Goal: Use online tool/utility: Utilize a website feature to perform a specific function

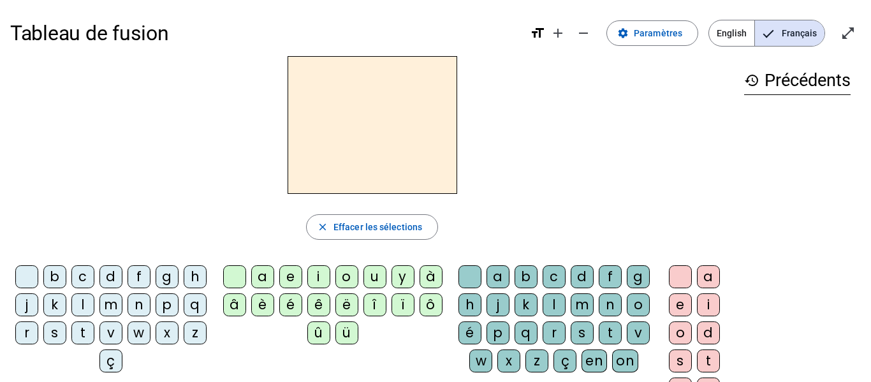
click at [184, 344] on div "z" at bounding box center [195, 332] width 23 height 23
click at [344, 274] on div "o" at bounding box center [346, 276] width 23 height 23
click at [627, 316] on div "o" at bounding box center [638, 304] width 23 height 23
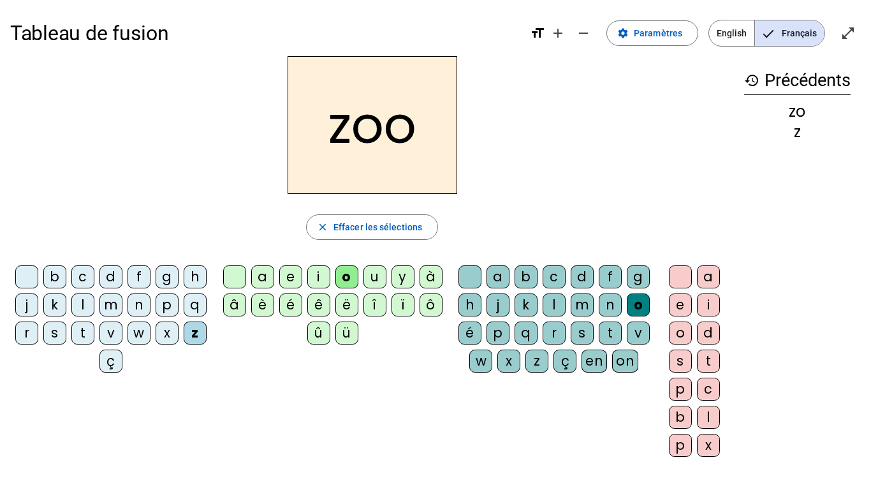
click at [627, 316] on div "o" at bounding box center [638, 304] width 23 height 23
click at [481, 271] on div at bounding box center [469, 276] width 23 height 23
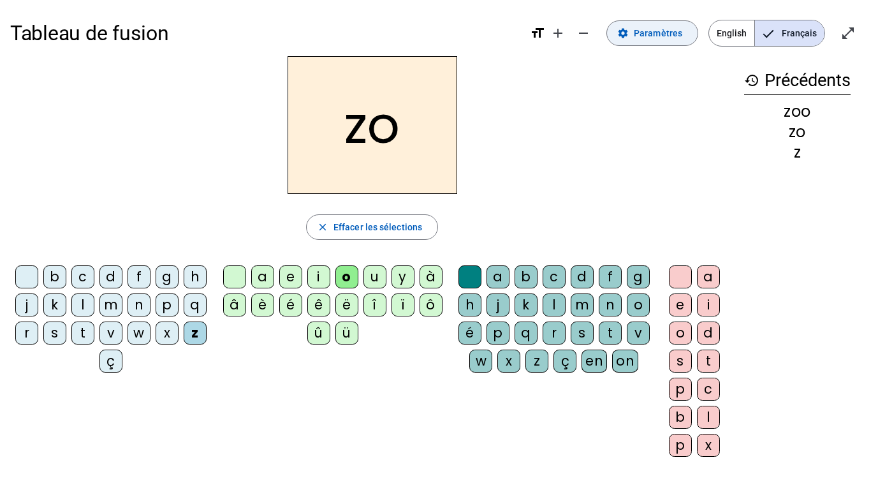
click at [669, 34] on span "Paramètres" at bounding box center [658, 33] width 48 height 15
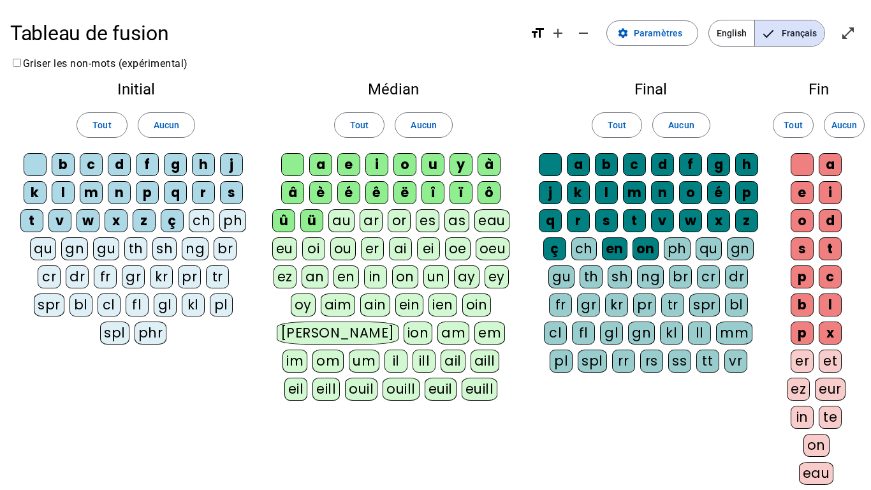
scroll to position [198, 0]
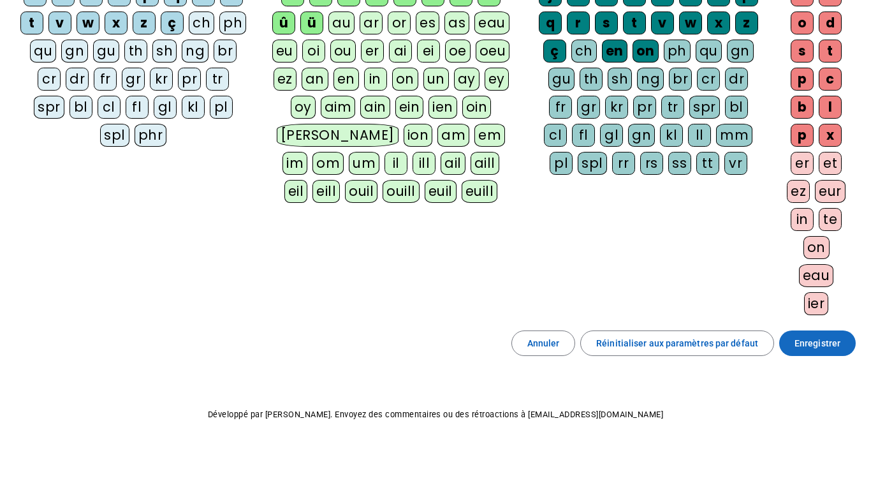
click at [817, 343] on span "Enregistrer" at bounding box center [817, 342] width 46 height 15
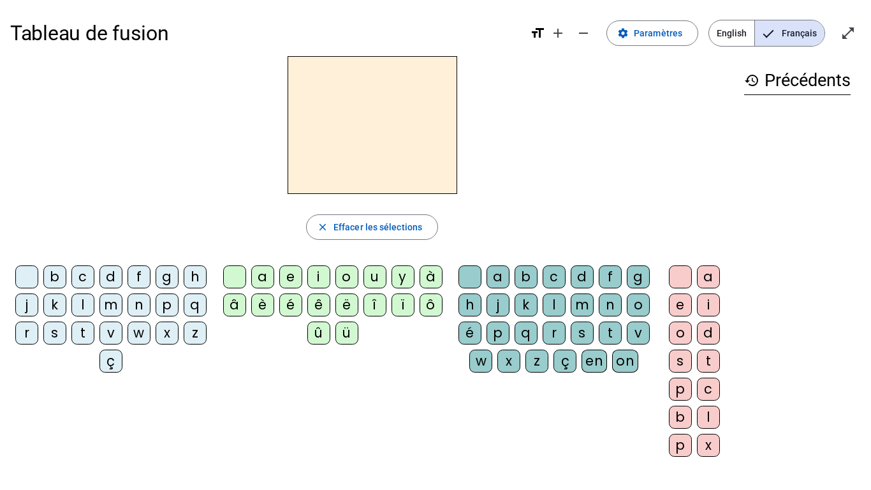
click at [184, 344] on div "z" at bounding box center [195, 332] width 23 height 23
click at [350, 272] on div "o" at bounding box center [346, 276] width 23 height 23
click at [675, 34] on span "Paramètres" at bounding box center [658, 33] width 48 height 15
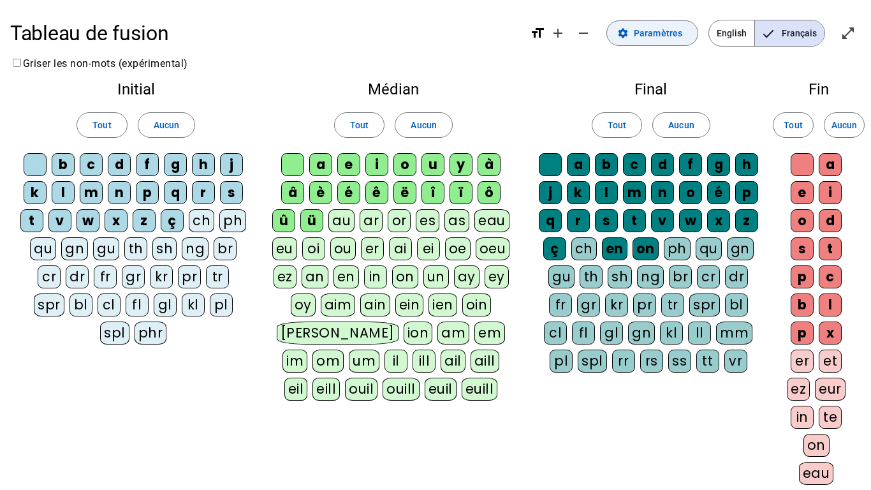
click at [664, 31] on span "Paramètres" at bounding box center [658, 33] width 48 height 15
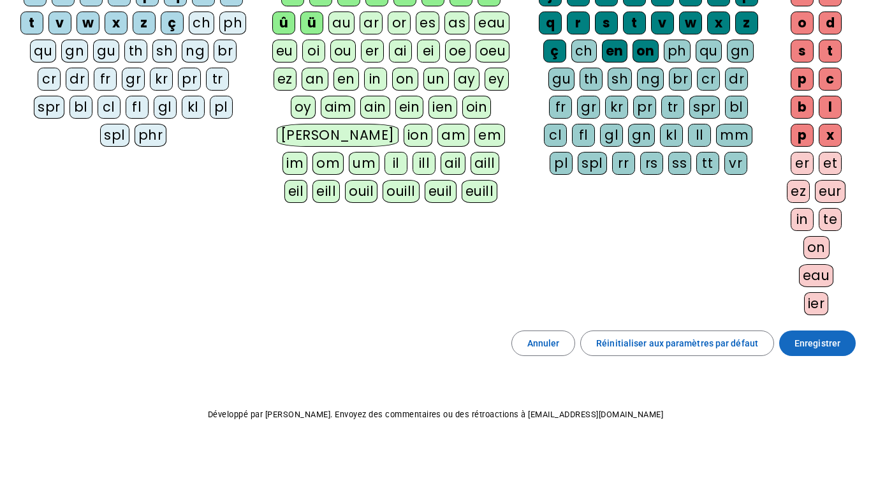
click at [831, 354] on span at bounding box center [817, 343] width 77 height 31
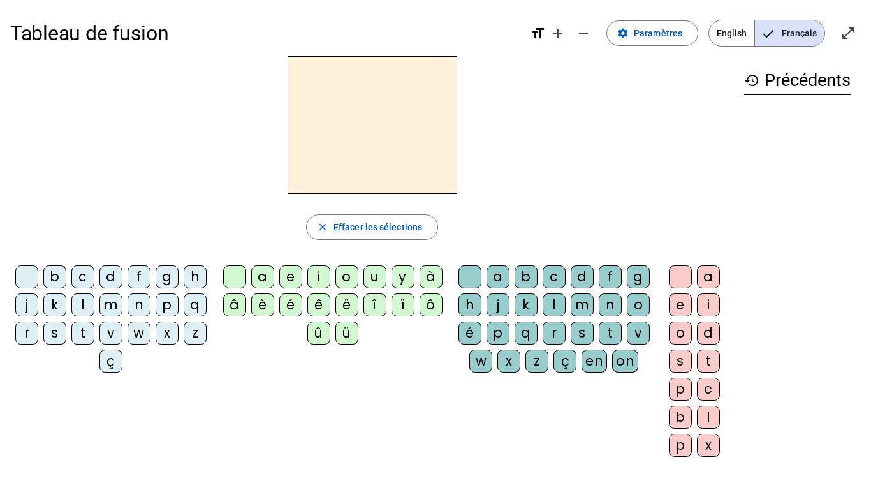
click at [184, 344] on div "z" at bounding box center [195, 332] width 23 height 23
click at [346, 273] on div "o" at bounding box center [346, 276] width 23 height 23
click at [682, 306] on div "e" at bounding box center [680, 304] width 23 height 23
click at [150, 305] on div "n" at bounding box center [139, 304] width 23 height 23
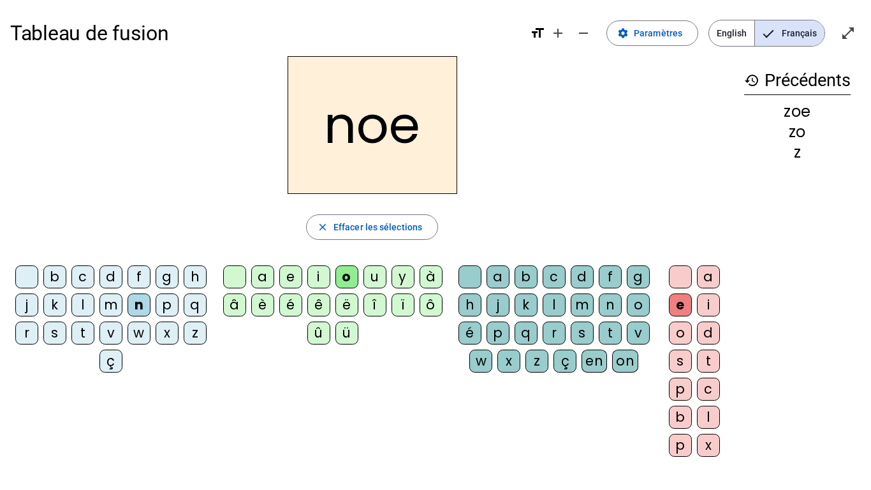
click at [509, 275] on div "a" at bounding box center [497, 276] width 23 height 23
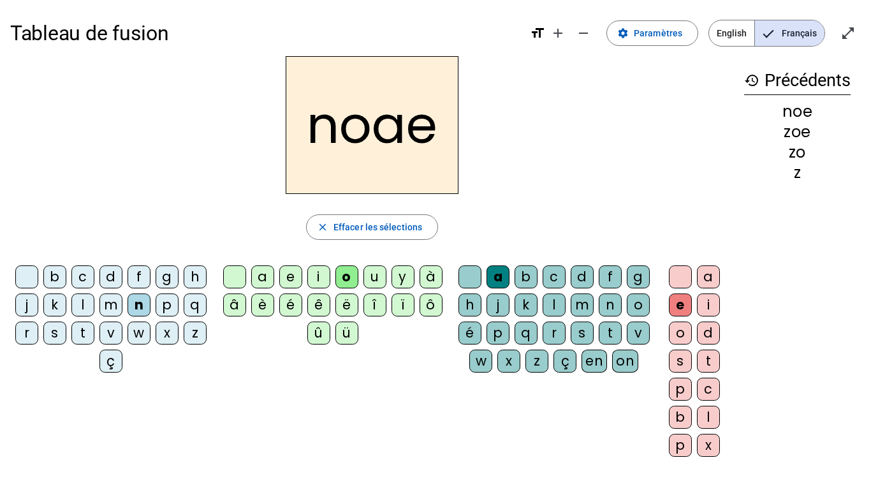
click at [474, 278] on div at bounding box center [469, 276] width 23 height 23
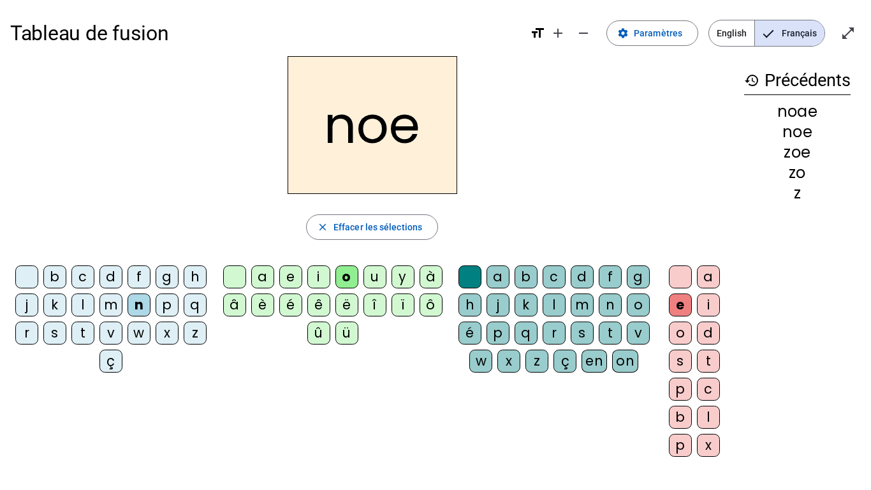
click at [269, 274] on div "a" at bounding box center [262, 276] width 23 height 23
click at [346, 274] on div "o" at bounding box center [346, 276] width 23 height 23
click at [711, 274] on div "a" at bounding box center [708, 276] width 23 height 23
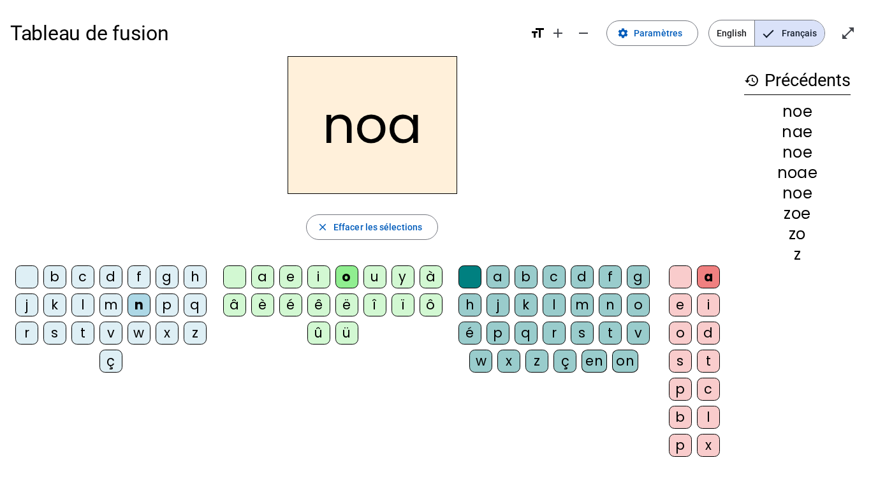
click at [66, 276] on div "b" at bounding box center [54, 276] width 23 height 23
click at [237, 272] on div at bounding box center [234, 276] width 23 height 23
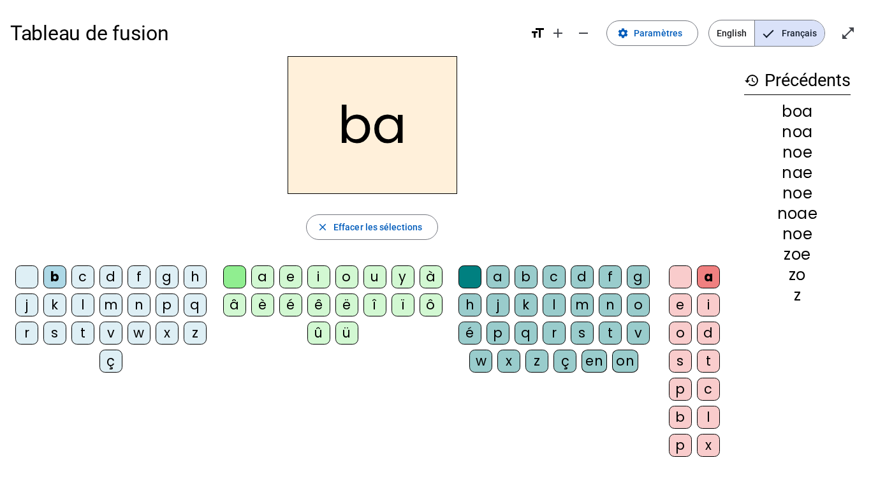
click at [565, 303] on div "l" at bounding box center [554, 304] width 23 height 23
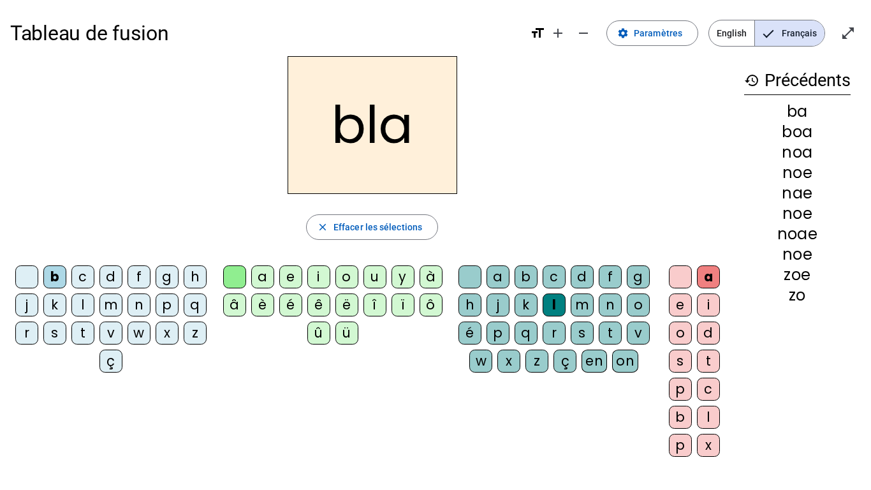
click at [683, 305] on div "e" at bounding box center [680, 304] width 23 height 23
click at [94, 275] on div "c" at bounding box center [82, 276] width 23 height 23
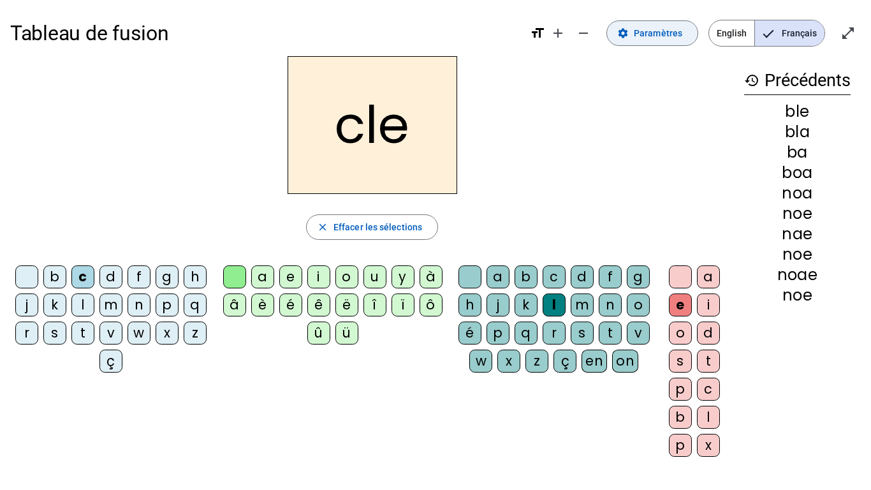
click at [663, 34] on span "Paramètres" at bounding box center [658, 33] width 48 height 15
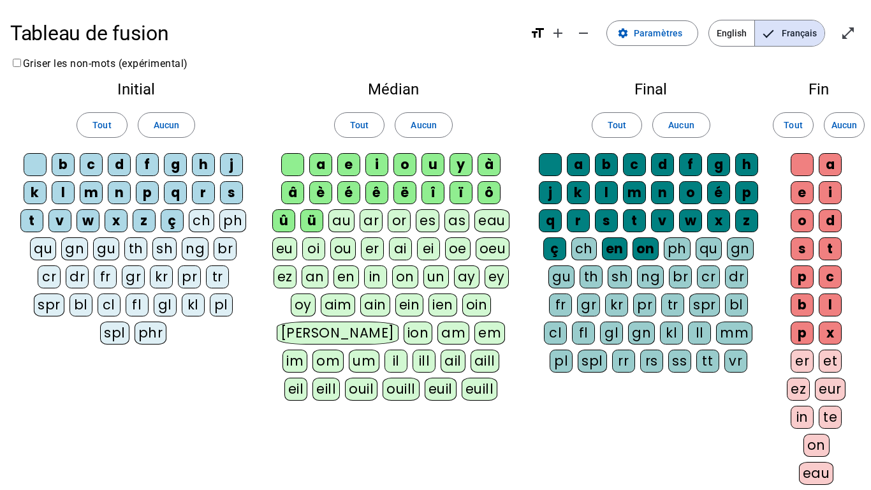
click at [98, 306] on div "cl" at bounding box center [109, 304] width 23 height 23
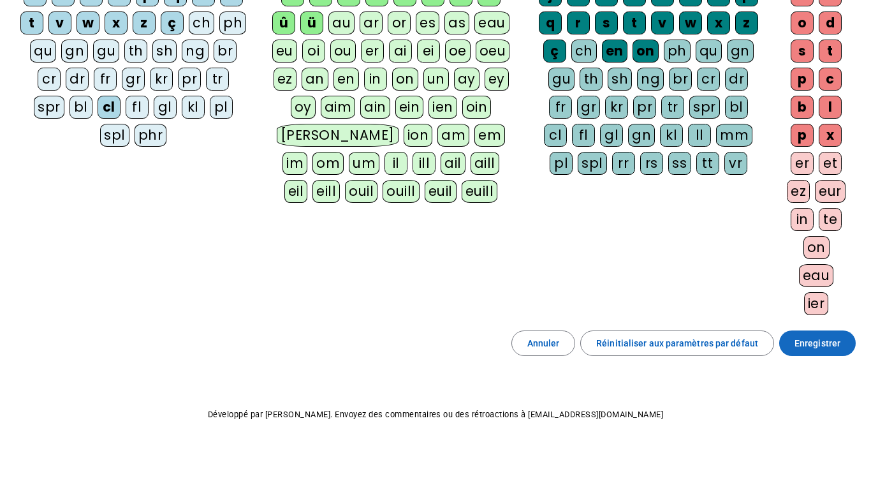
click at [827, 348] on span "Enregistrer" at bounding box center [817, 342] width 46 height 15
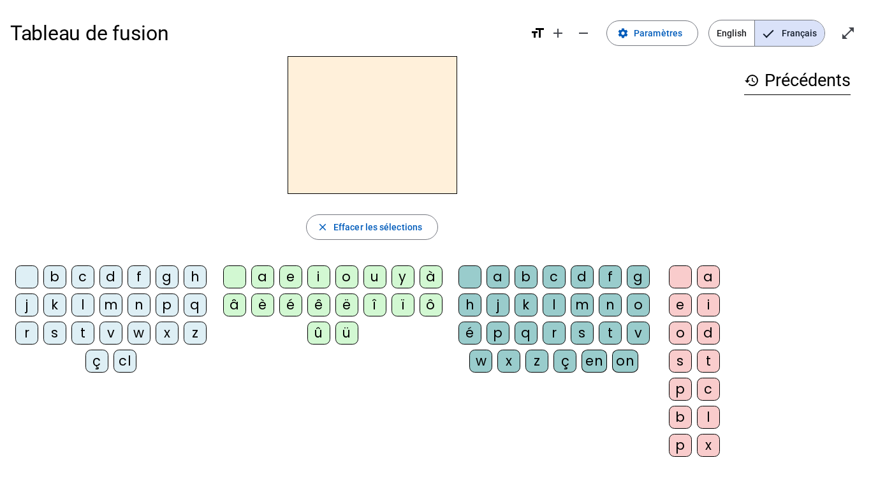
click at [136, 363] on div "cl" at bounding box center [124, 360] width 23 height 23
click at [292, 305] on div "é" at bounding box center [290, 304] width 23 height 23
click at [679, 333] on div "o" at bounding box center [680, 332] width 23 height 23
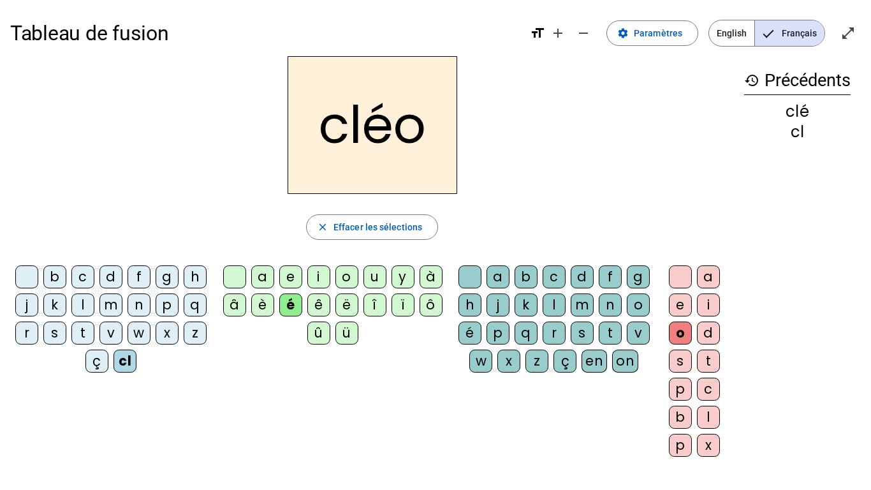
click at [94, 294] on div "l" at bounding box center [82, 304] width 23 height 23
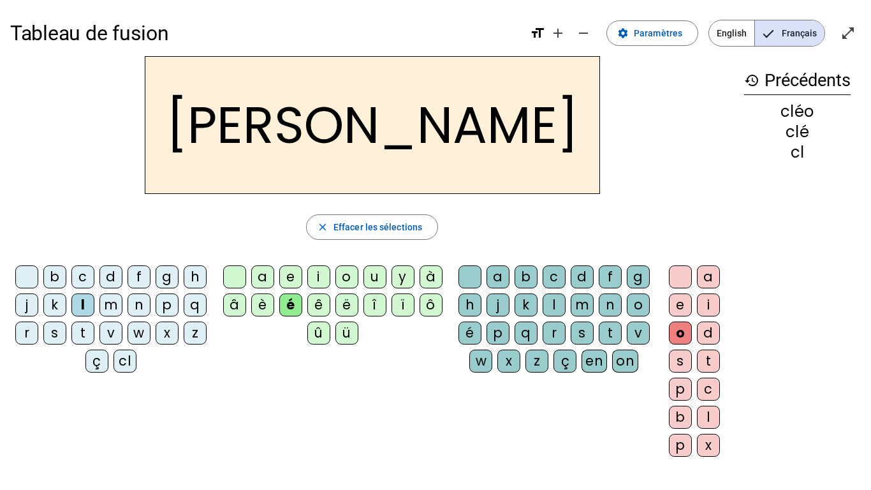
click at [709, 276] on div "a" at bounding box center [708, 276] width 23 height 23
